Goal: Transaction & Acquisition: Purchase product/service

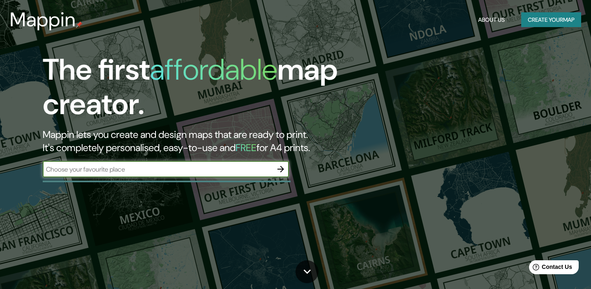
type input "2"
type input "[PERSON_NAME]"
click at [284, 169] on icon "button" at bounding box center [281, 169] width 10 height 10
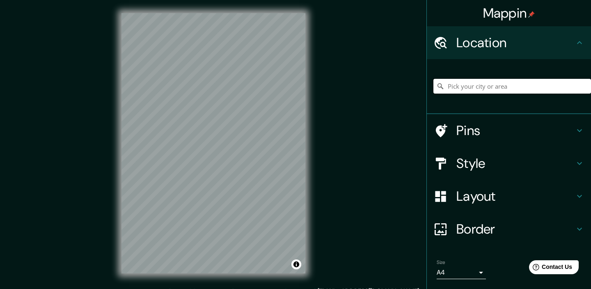
click at [492, 83] on input "Pick your city or area" at bounding box center [512, 86] width 158 height 15
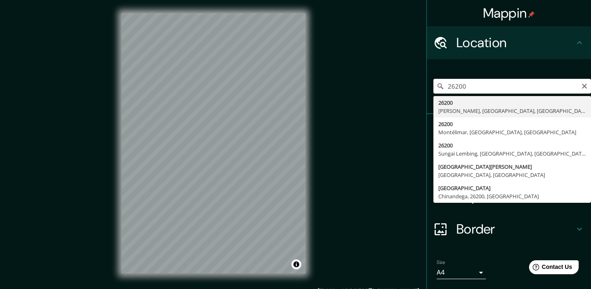
type input "[GEOGRAPHIC_DATA][PERSON_NAME], [GEOGRAPHIC_DATA]"
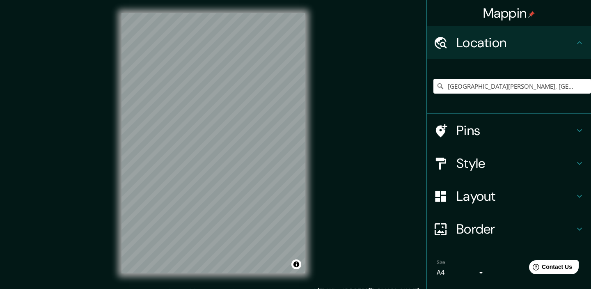
click at [576, 130] on icon at bounding box center [579, 131] width 10 height 10
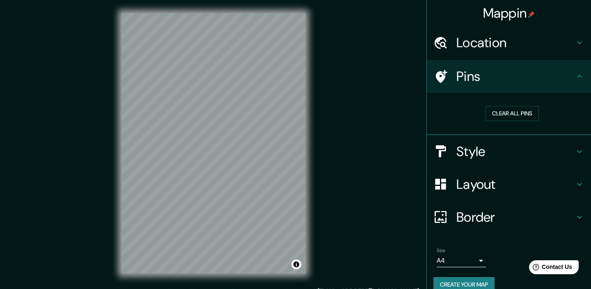
click at [482, 183] on h4 "Layout" at bounding box center [515, 184] width 118 height 16
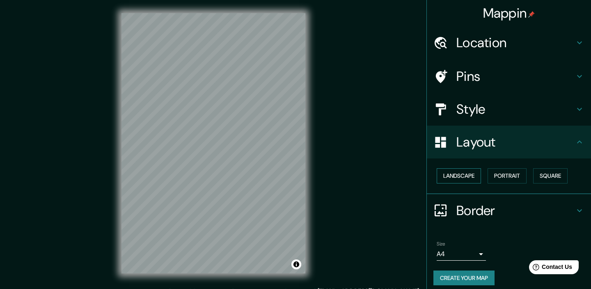
click at [473, 176] on button "Landscape" at bounding box center [458, 175] width 44 height 15
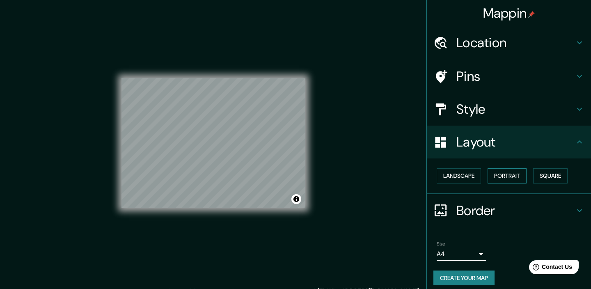
click at [501, 175] on button "Portrait" at bounding box center [506, 175] width 39 height 15
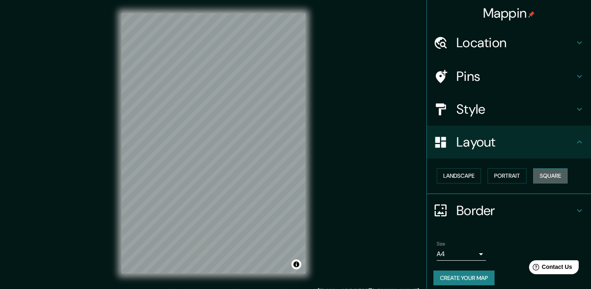
click at [552, 180] on button "Square" at bounding box center [550, 175] width 34 height 15
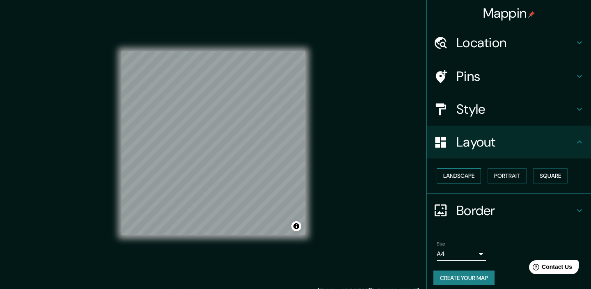
click at [475, 173] on button "Landscape" at bounding box center [458, 175] width 44 height 15
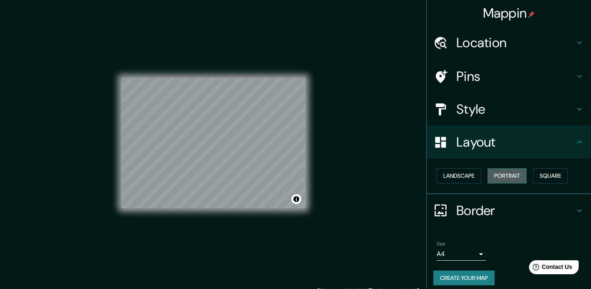
click at [519, 179] on button "Portrait" at bounding box center [506, 175] width 39 height 15
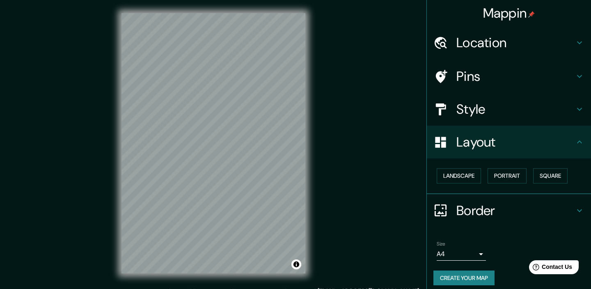
click at [575, 110] on icon at bounding box center [579, 109] width 10 height 10
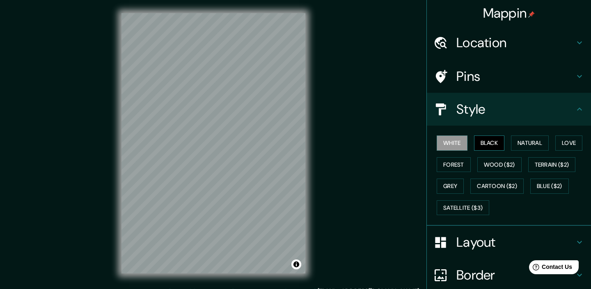
click at [496, 144] on button "Black" at bounding box center [489, 142] width 31 height 15
click at [530, 144] on button "Natural" at bounding box center [530, 142] width 38 height 15
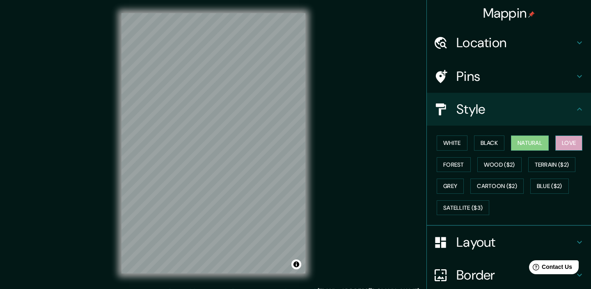
click at [572, 146] on button "Love" at bounding box center [568, 142] width 27 height 15
click at [537, 144] on button "Natural" at bounding box center [530, 142] width 38 height 15
click at [463, 164] on button "Forest" at bounding box center [453, 164] width 34 height 15
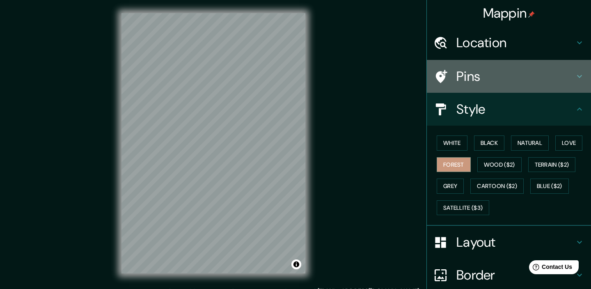
click at [446, 75] on icon at bounding box center [440, 76] width 14 height 14
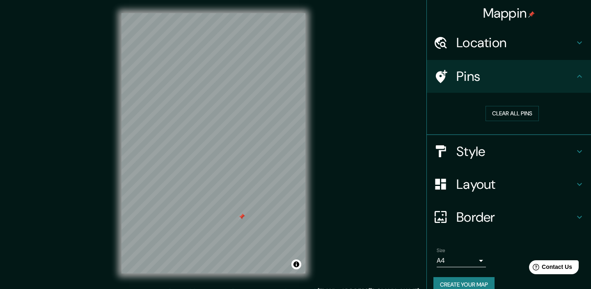
scroll to position [13, 0]
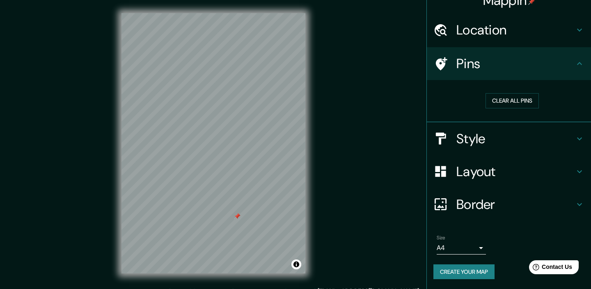
click at [480, 244] on body "Mappin Location [GEOGRAPHIC_DATA][PERSON_NAME], [GEOGRAPHIC_DATA] Pins Clear al…" at bounding box center [295, 144] width 591 height 289
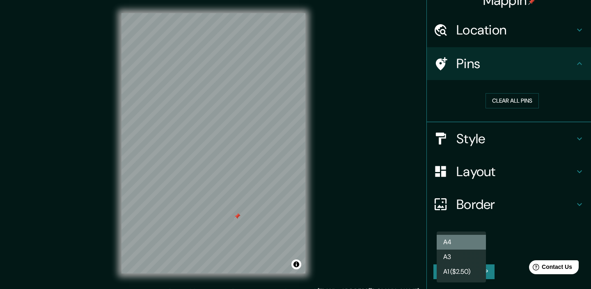
click at [480, 244] on li "A4" at bounding box center [460, 242] width 49 height 15
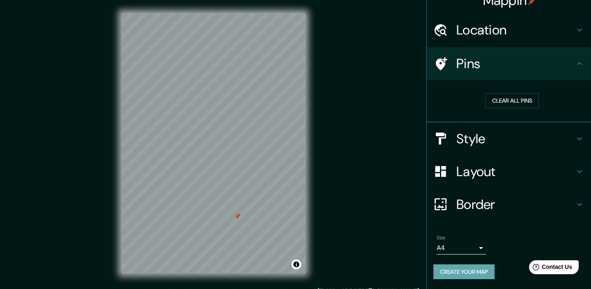
click at [451, 276] on button "Create your map" at bounding box center [463, 271] width 61 height 15
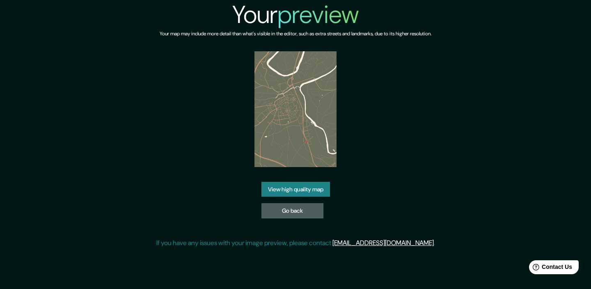
click at [295, 216] on link "Go back" at bounding box center [292, 210] width 62 height 15
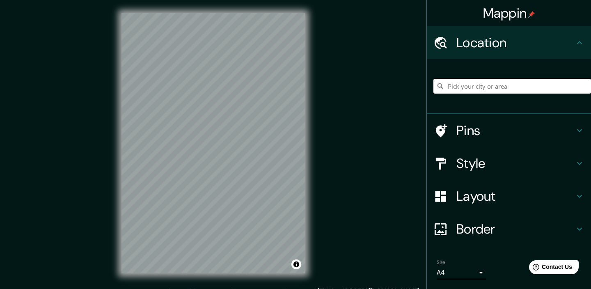
click at [506, 86] on input "Pick your city or area" at bounding box center [512, 86] width 158 height 15
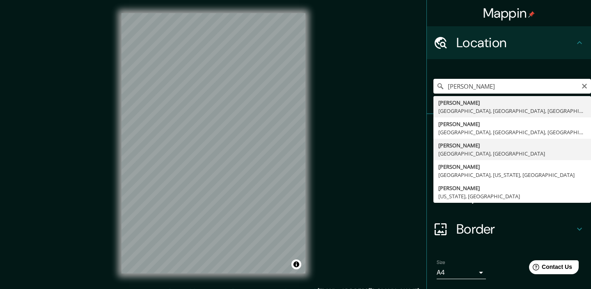
type input "[PERSON_NAME], [GEOGRAPHIC_DATA], [GEOGRAPHIC_DATA]"
